Goal: Information Seeking & Learning: Learn about a topic

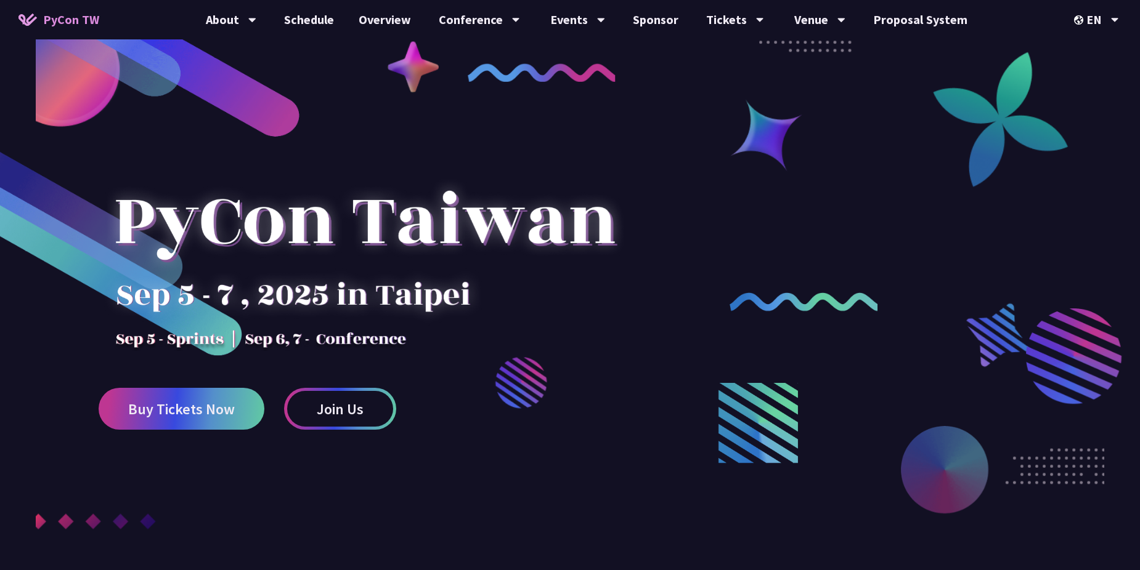
click at [1088, 17] on div "EN" at bounding box center [1096, 19] width 45 height 39
click at [1106, 15] on div "EN" at bounding box center [1096, 19] width 45 height 39
click at [1088, 94] on div "中文" at bounding box center [1096, 92] width 74 height 29
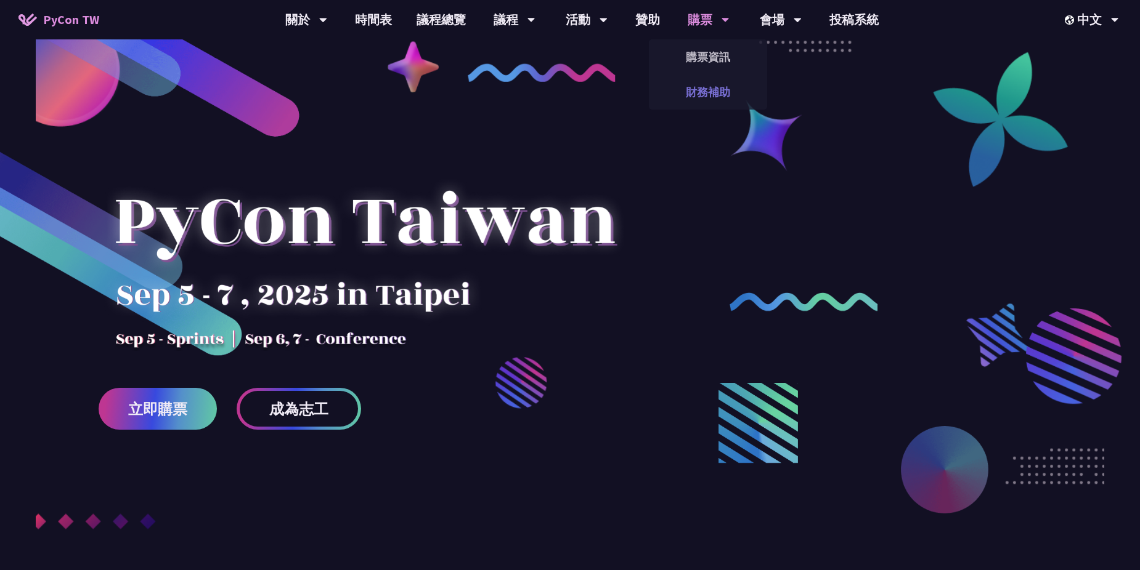
click at [708, 87] on link "財務補助" at bounding box center [708, 92] width 118 height 29
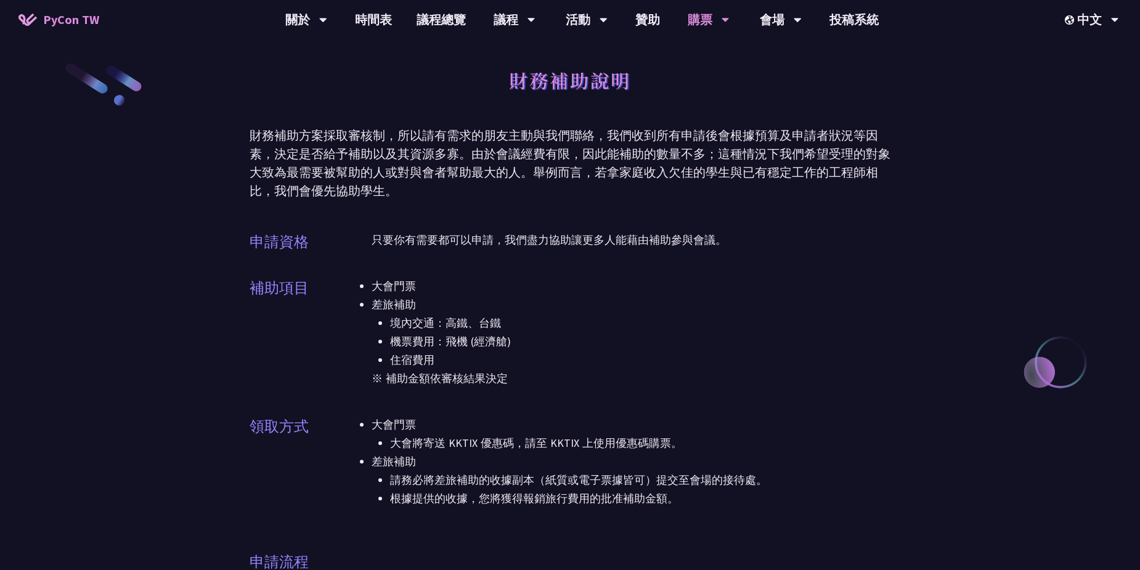
drag, startPoint x: 708, startPoint y: 52, endPoint x: 676, endPoint y: 86, distance: 46.6
click at [708, 53] on link "購票資訊" at bounding box center [708, 57] width 118 height 29
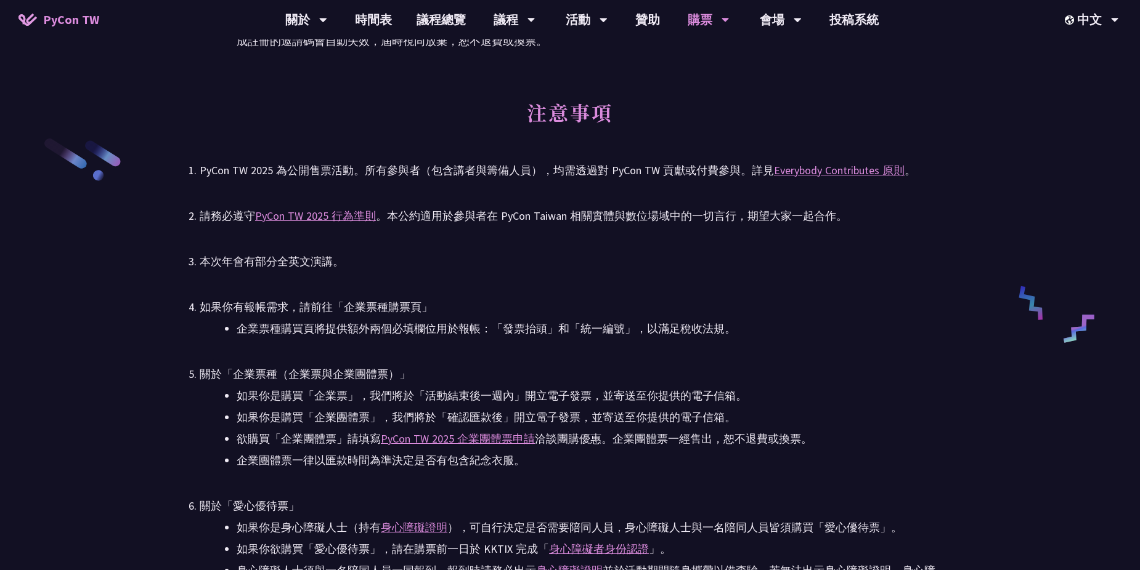
scroll to position [1909, 0]
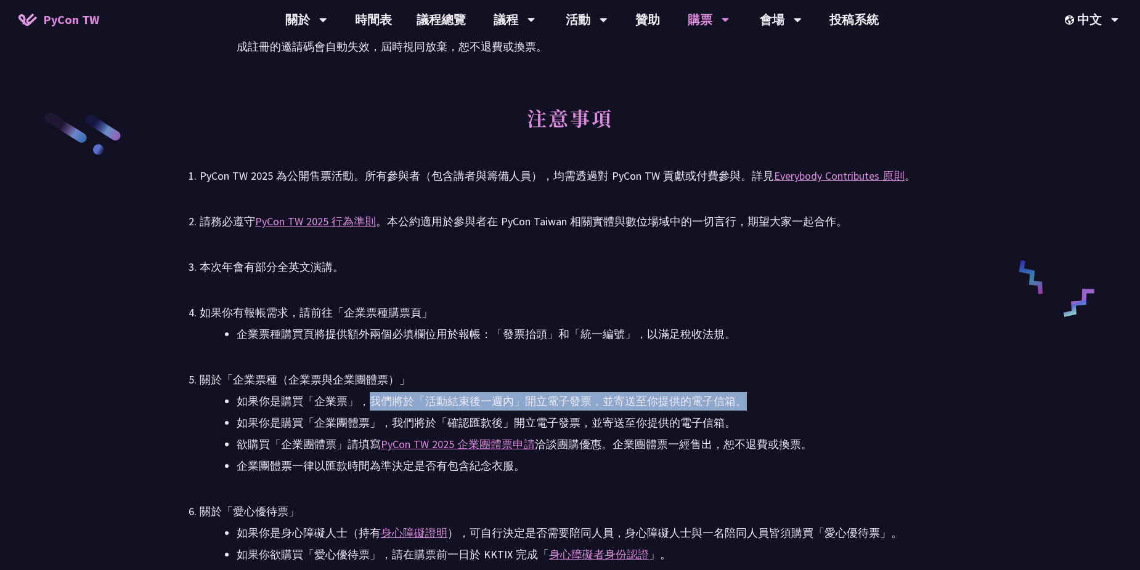
drag, startPoint x: 368, startPoint y: 401, endPoint x: 782, endPoint y: 400, distance: 413.9
click at [782, 400] on li "如果你是購買「企業票」，我們將於「活動結束後一週內」開立電子發票，並寄送至你提供的電子信箱。" at bounding box center [588, 401] width 703 height 18
click at [561, 405] on li "如果你是購買「企業票」，我們將於「活動結束後一週內」開立電子發票，並寄送至你提供的電子信箱。" at bounding box center [588, 401] width 703 height 18
drag, startPoint x: 239, startPoint y: 403, endPoint x: 742, endPoint y: 405, distance: 502.6
click at [742, 405] on li "如果你是購買「企業票」，我們將於「活動結束後一週內」開立電子發票，並寄送至你提供的電子信箱。" at bounding box center [588, 401] width 703 height 18
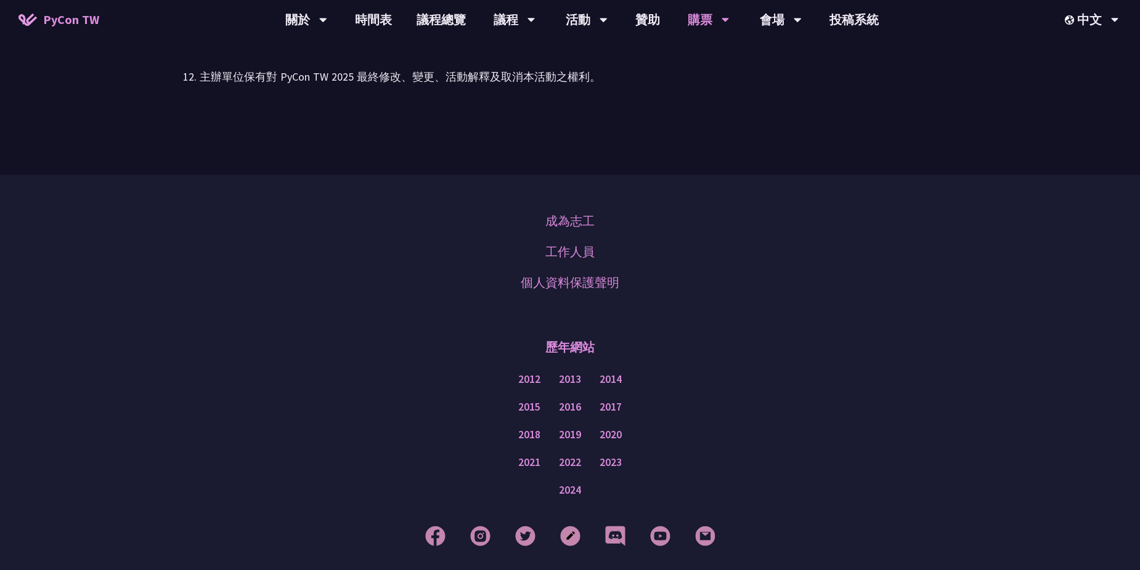
scroll to position [2825, 0]
